Goal: Information Seeking & Learning: Learn about a topic

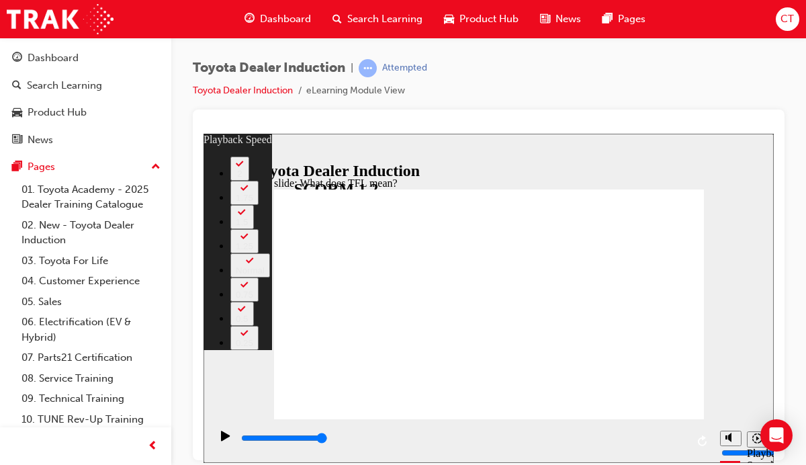
click at [773, 232] on div "slide: What does TFL mean? Rectangle 2 playback speed 2 1.75 1.5 1.25 Normal 0.…" at bounding box center [488, 297] width 570 height 329
type input "139"
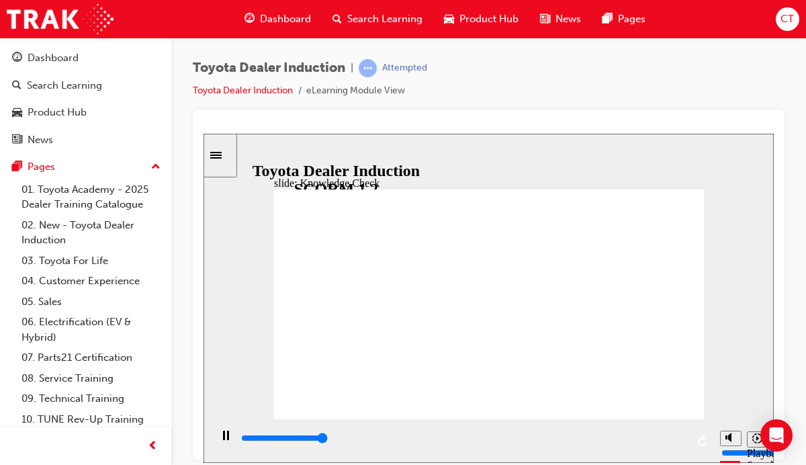
type input "5000"
radio input "true"
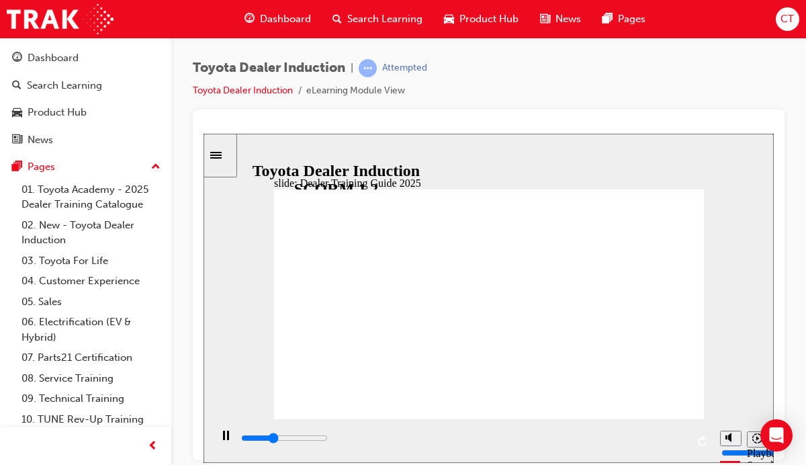
drag, startPoint x: 679, startPoint y: 393, endPoint x: 666, endPoint y: 403, distance: 15.8
type input "5000"
radio input "true"
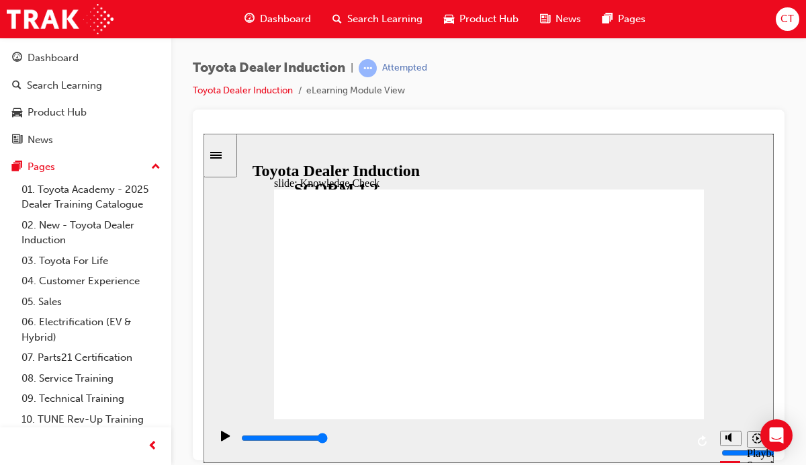
drag, startPoint x: 648, startPoint y: 389, endPoint x: 649, endPoint y: 398, distance: 8.8
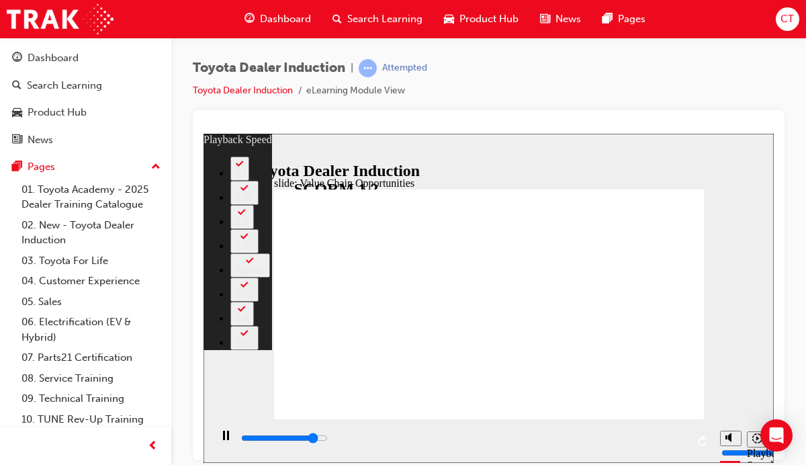
type input "10000"
type input "0"
type input "10200"
type input "1"
type input "10500"
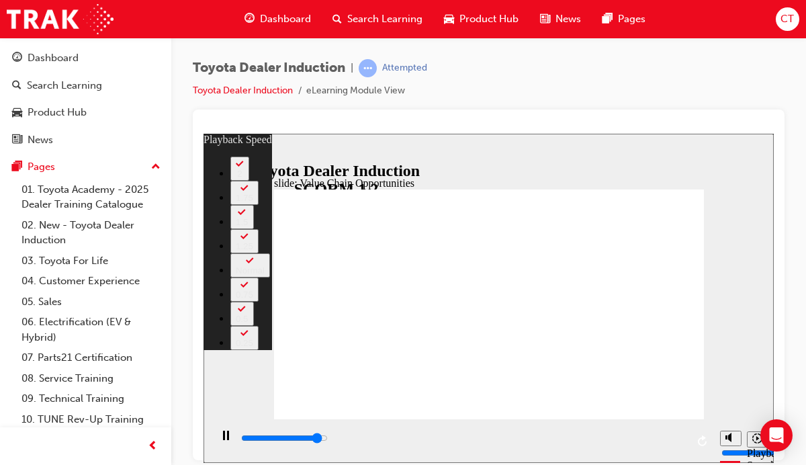
type input "1"
type input "10800"
type input "1"
type input "11000"
type input "1"
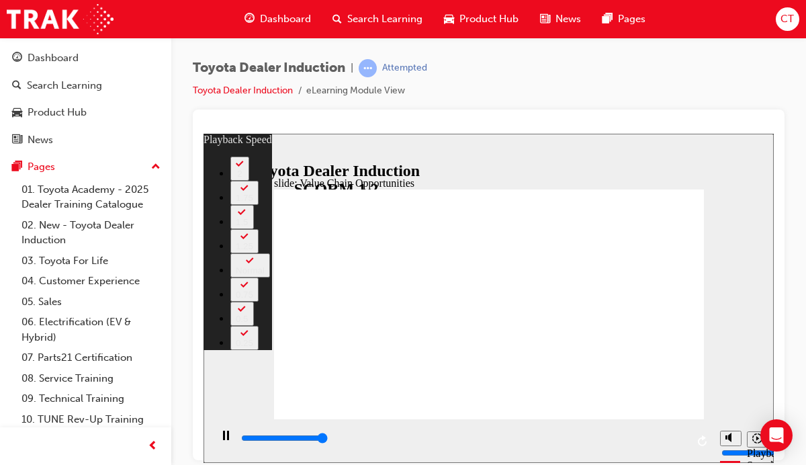
type input "11300"
type input "2"
type input "11300"
type input "64"
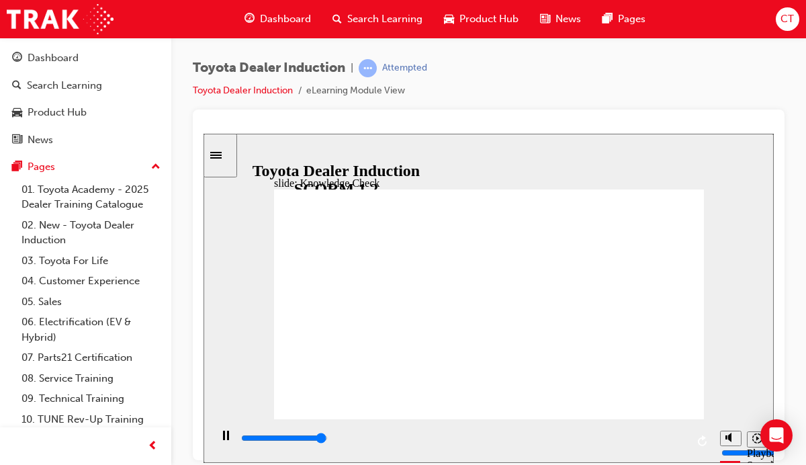
type input "4900"
radio input "true"
drag, startPoint x: 418, startPoint y: 314, endPoint x: 685, endPoint y: 199, distance: 290.5
type input "3700"
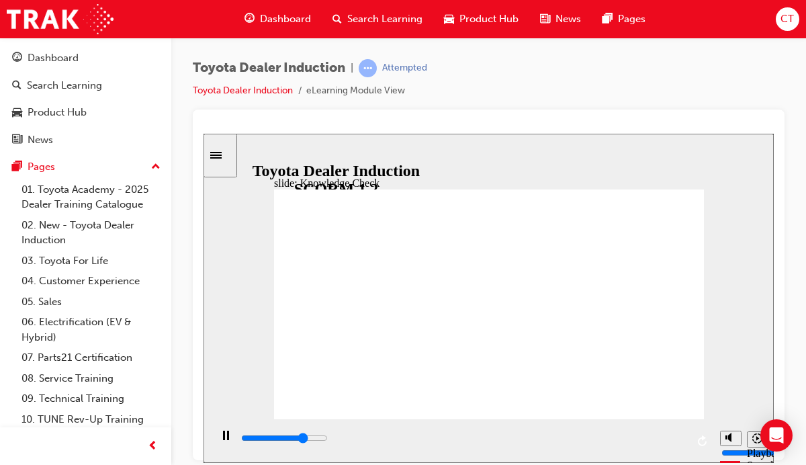
radio input "true"
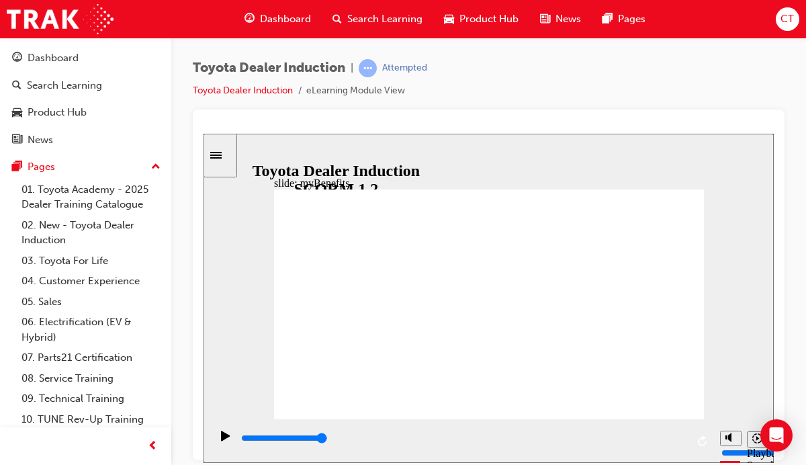
drag, startPoint x: 445, startPoint y: 334, endPoint x: 443, endPoint y: 327, distance: 7.7
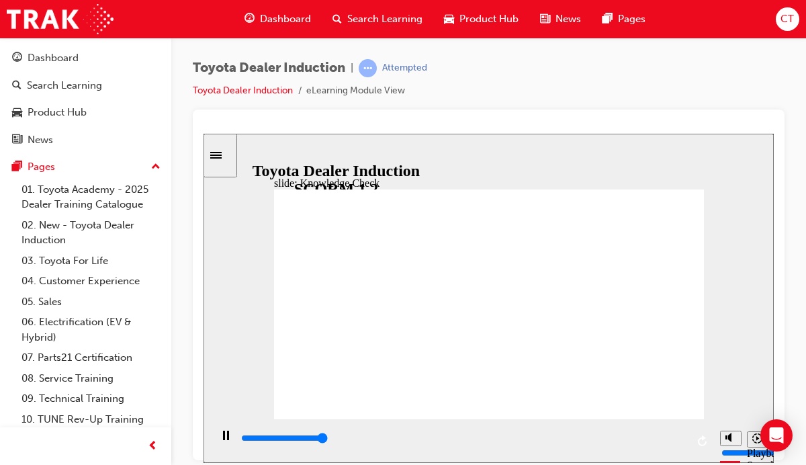
type input "5000"
type input "E"
type input "En"
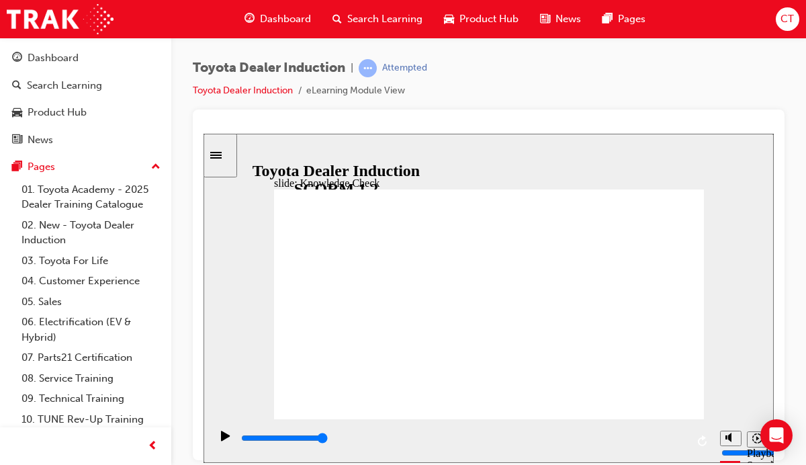
type input "En"
type input "Ena"
type input "Enag"
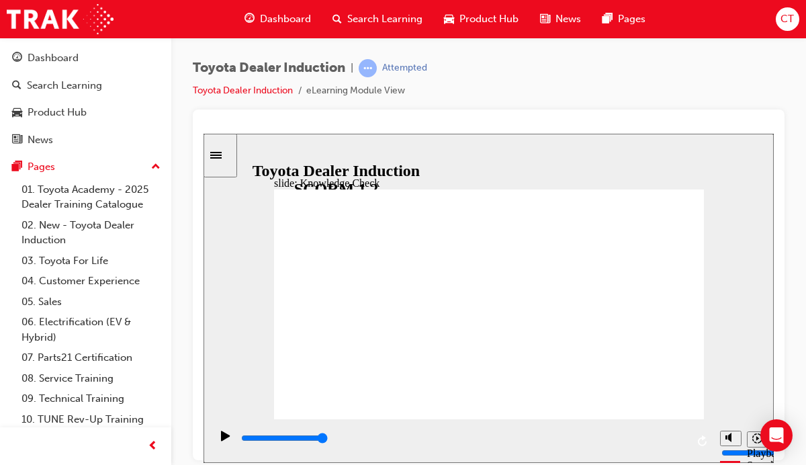
type input "Enage"
type input "Enag"
type input "Ena"
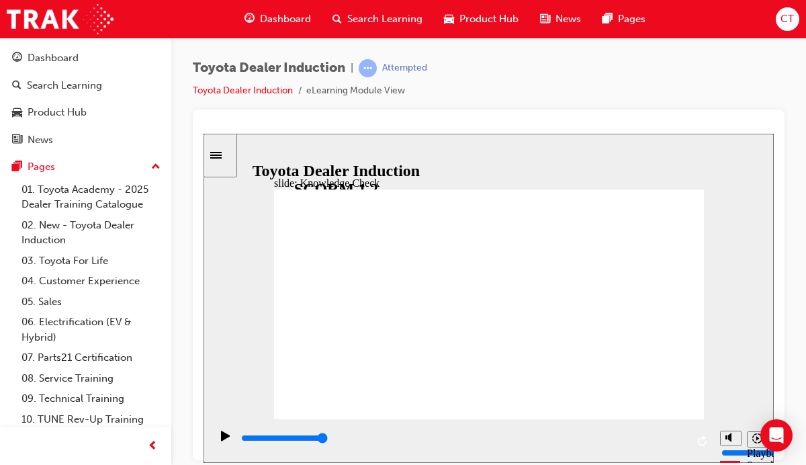
type input "Ena"
type input "En"
type input "Eng"
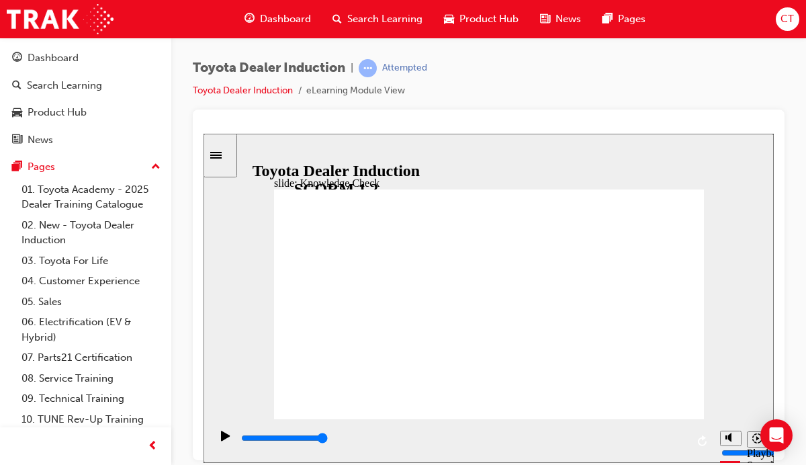
type input "Enga"
type input "Engae"
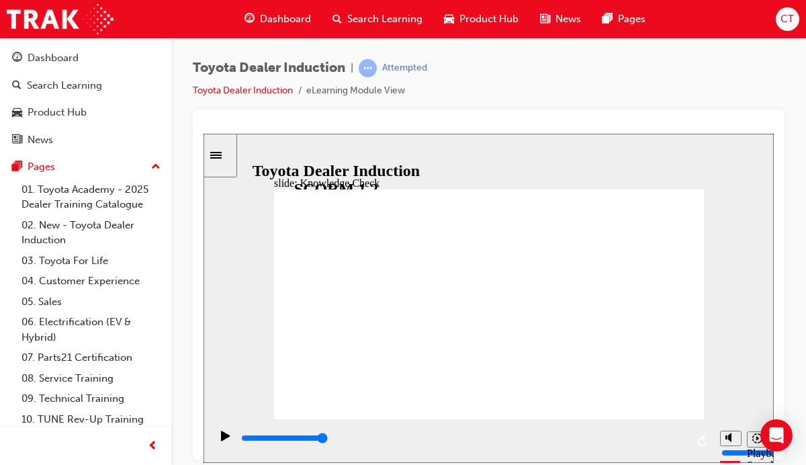
type input "Engae"
type input "Enga"
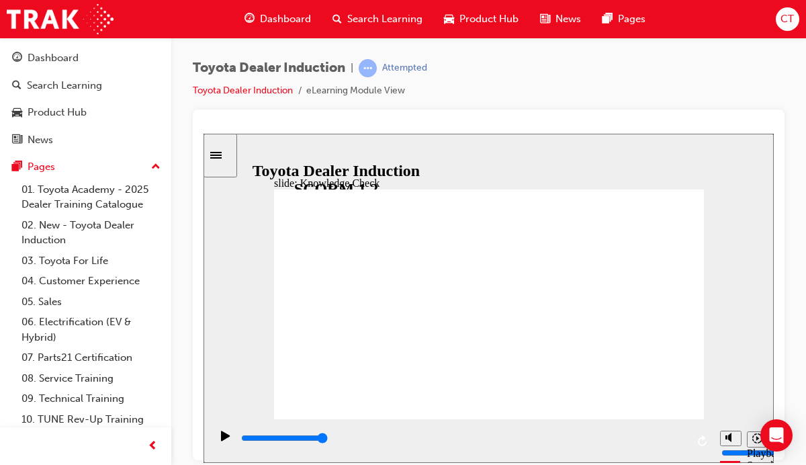
type input "Engag"
type input "Engage"
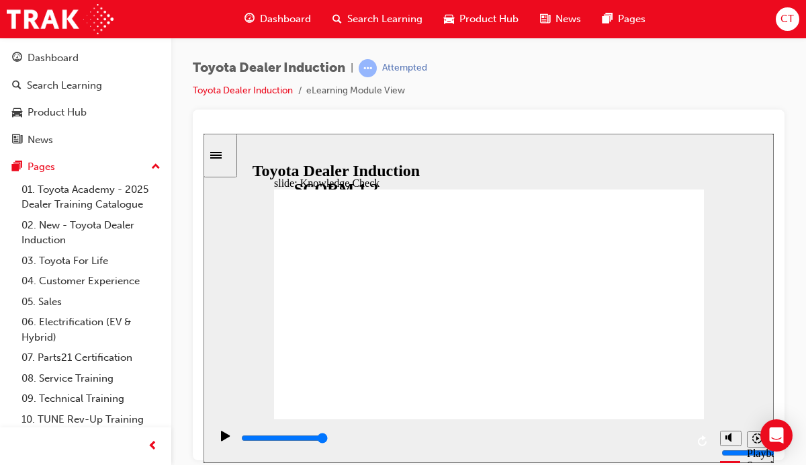
type input "Engage"
type input "Engage a"
type input "Engage ap"
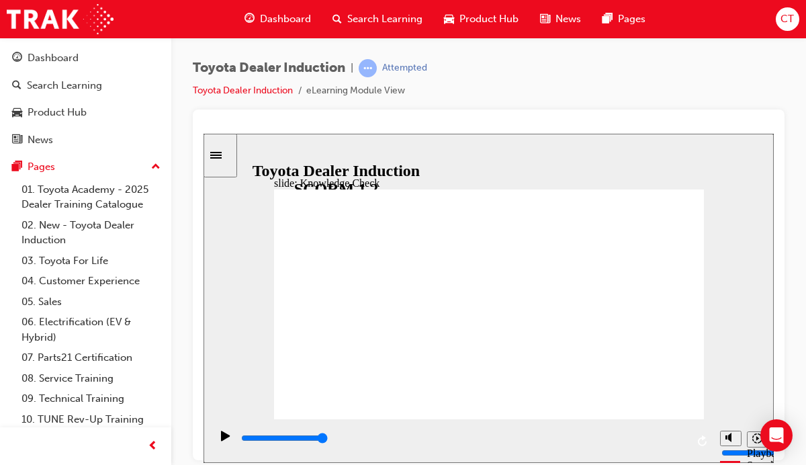
type input "Engage app"
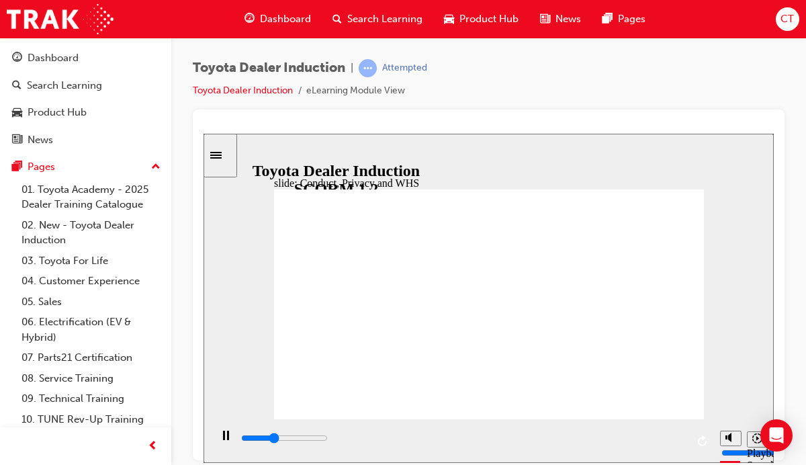
drag, startPoint x: 505, startPoint y: 343, endPoint x: 672, endPoint y: 392, distance: 174.2
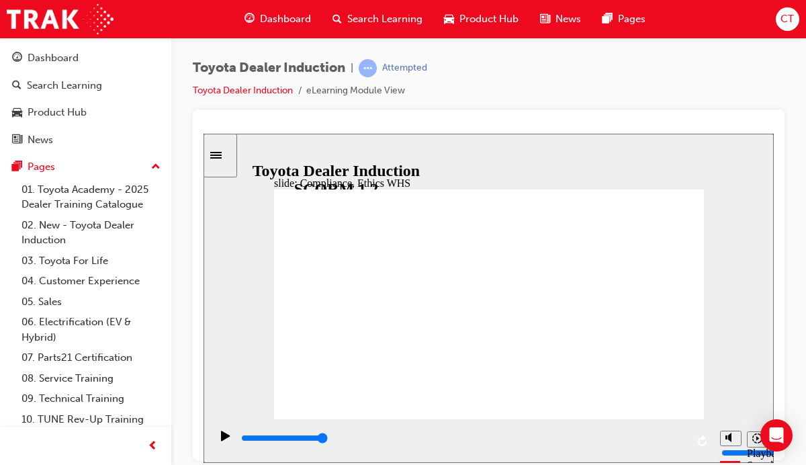
type input "3200"
checkbox input "true"
type input "3600"
checkbox input "true"
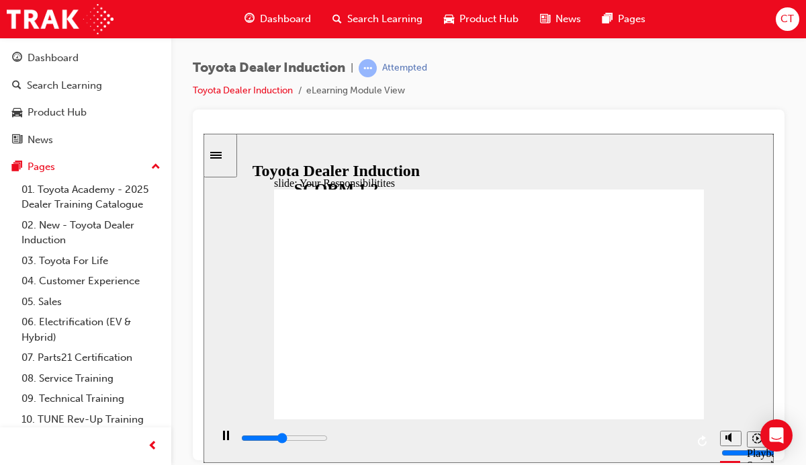
type input "4000"
checkbox input "true"
type input "4400"
checkbox input "true"
type input "4900"
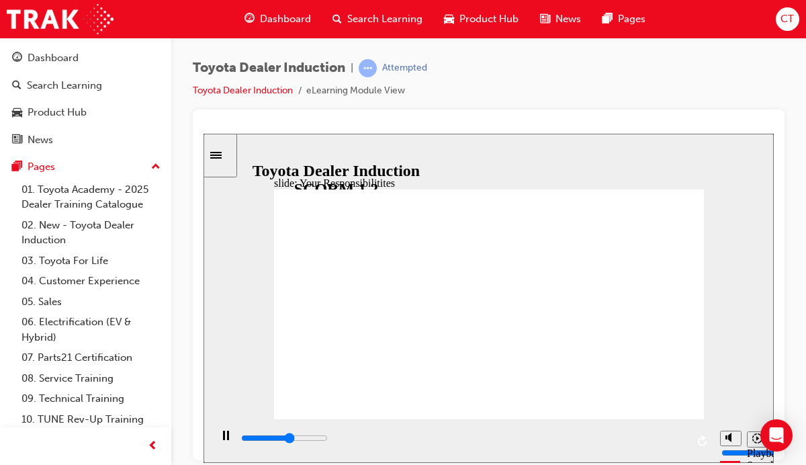
checkbox input "true"
type input "5200"
checkbox input "true"
type input "5800"
checkbox input "true"
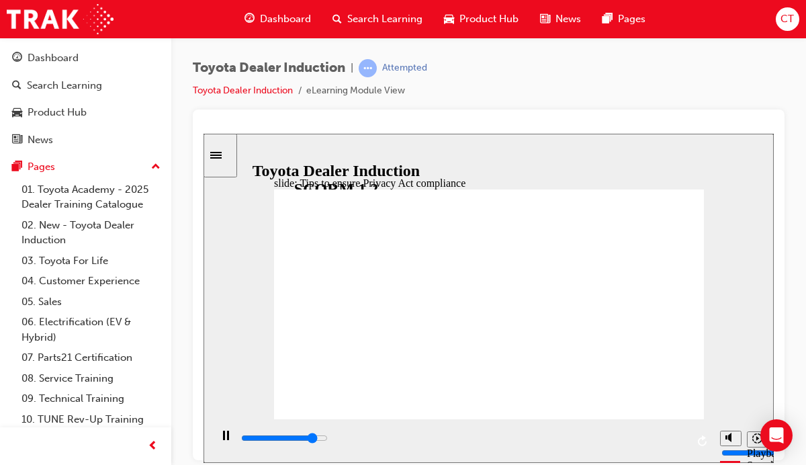
drag, startPoint x: 429, startPoint y: 379, endPoint x: 455, endPoint y: 375, distance: 25.8
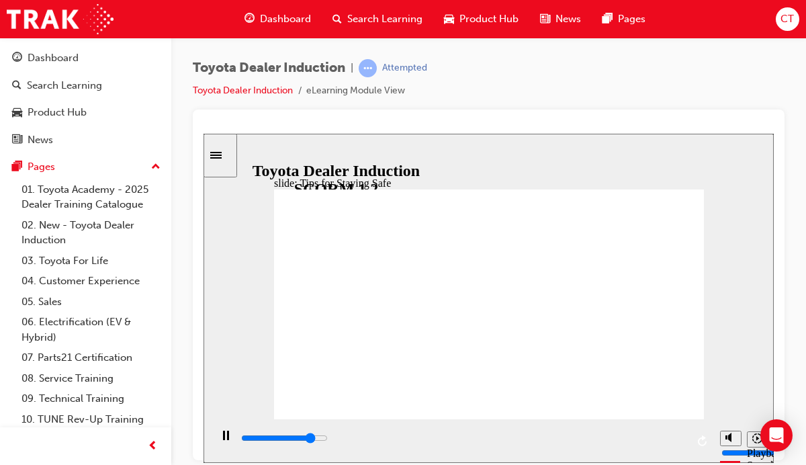
type input "5000"
checkbox input "true"
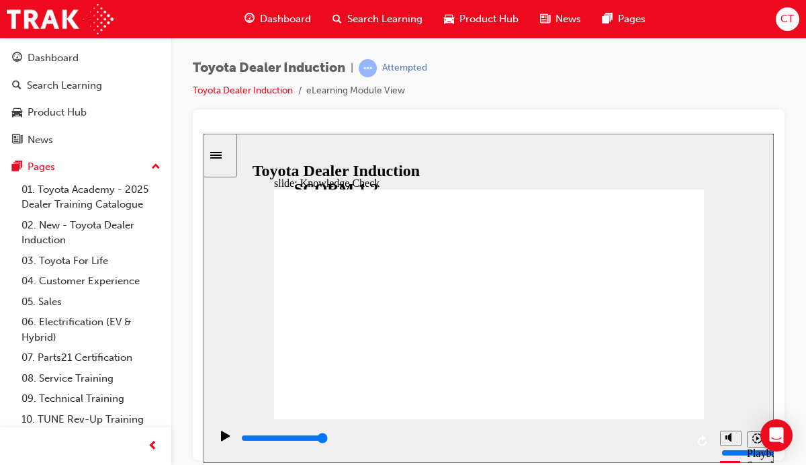
checkbox input "true"
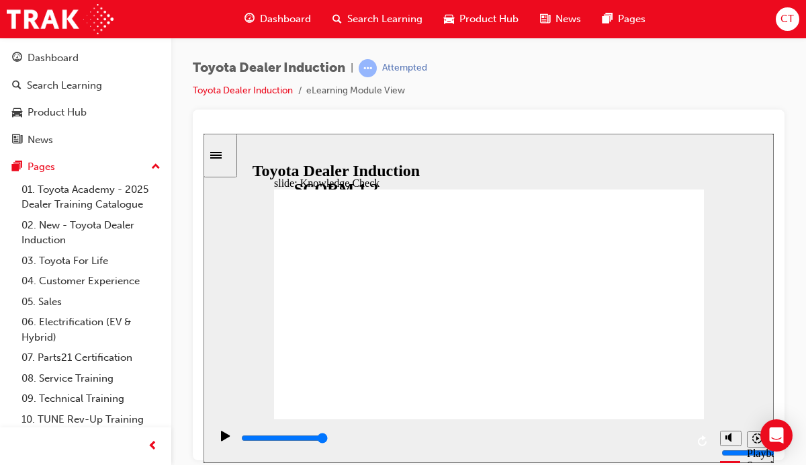
type input "5000"
radio input "true"
type input "5000"
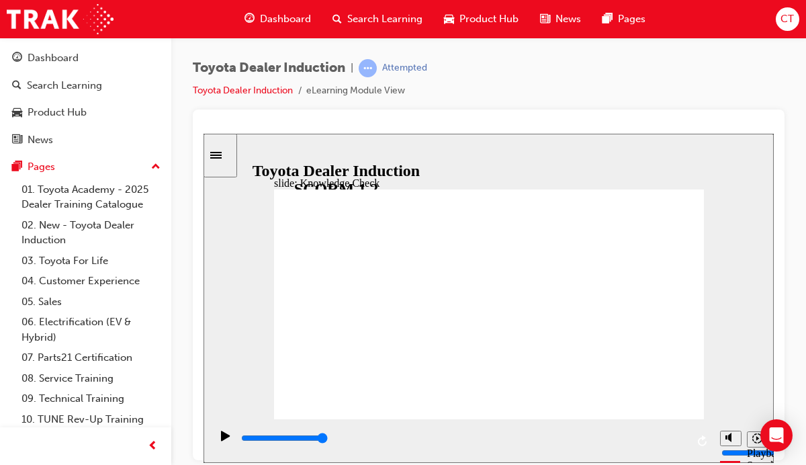
checkbox input "true"
type input "5000"
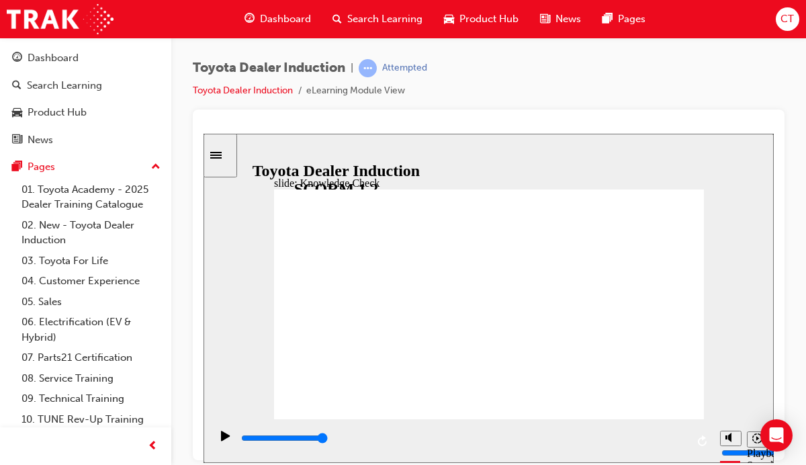
checkbox input "true"
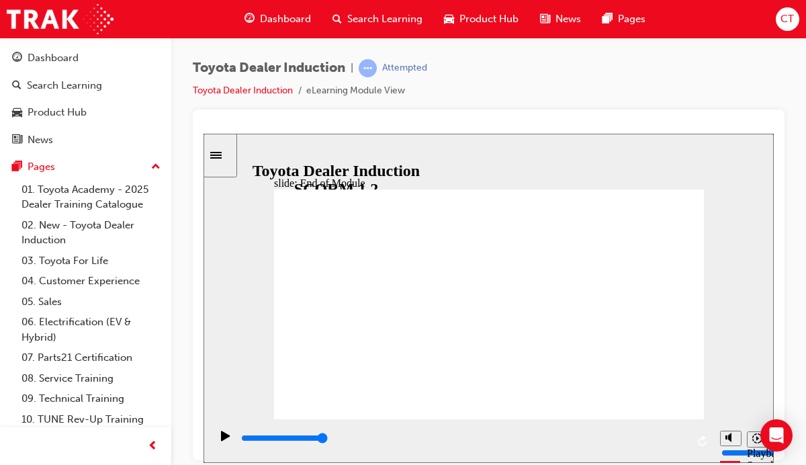
type input "9900"
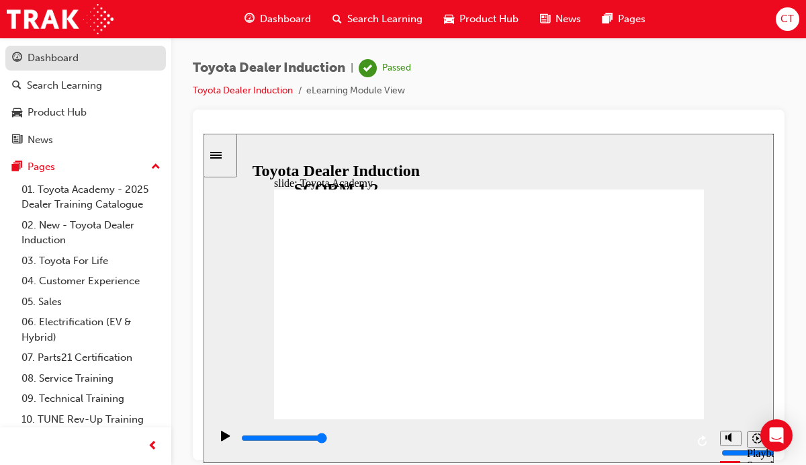
click at [59, 60] on div "Dashboard" at bounding box center [53, 57] width 51 height 15
